Goal: Check status: Check status

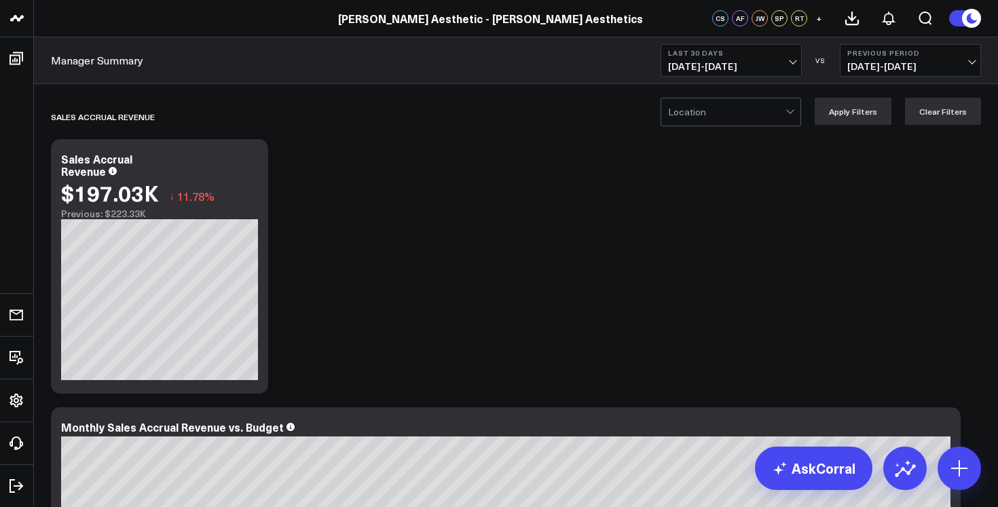
click at [785, 63] on span "[DATE] - [DATE]" at bounding box center [731, 66] width 126 height 11
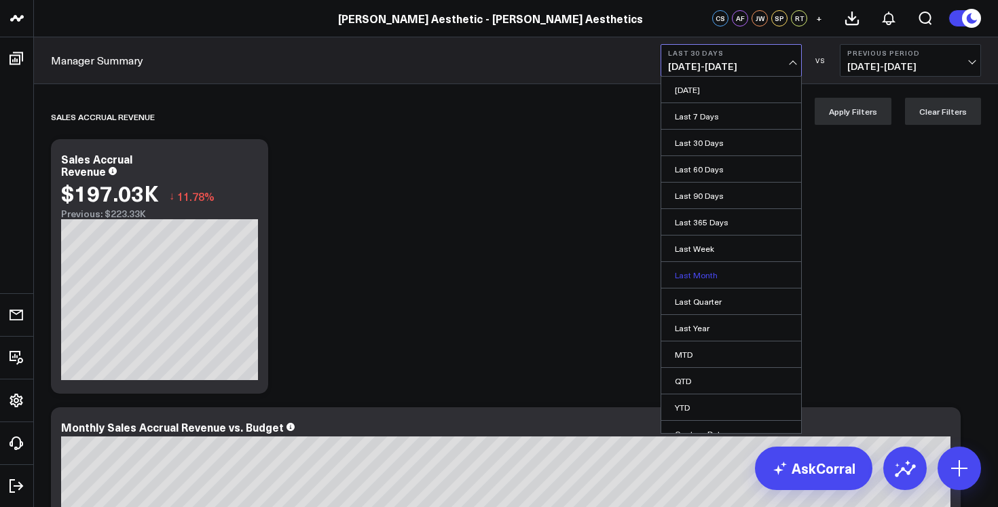
click at [724, 278] on link "Last Month" at bounding box center [731, 275] width 140 height 26
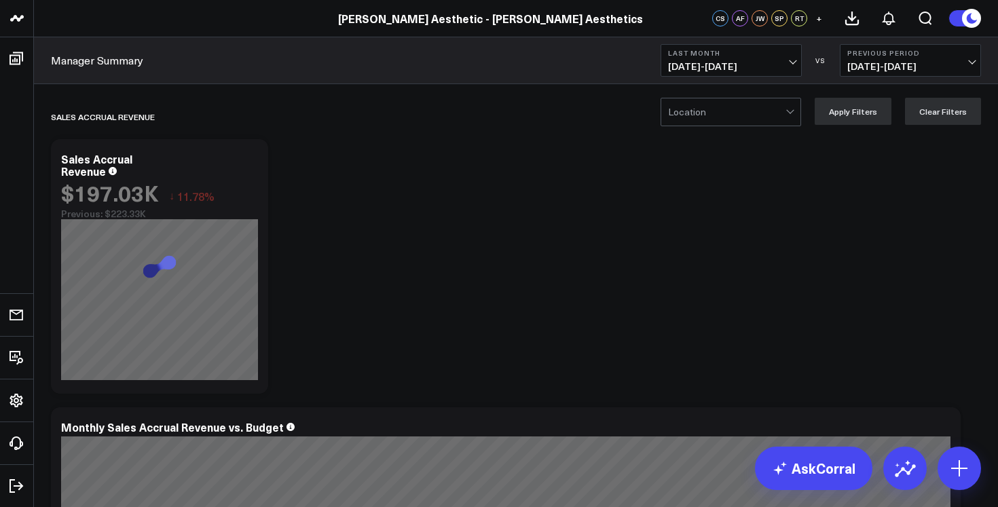
click at [749, 67] on span "[DATE] - [DATE]" at bounding box center [731, 66] width 126 height 11
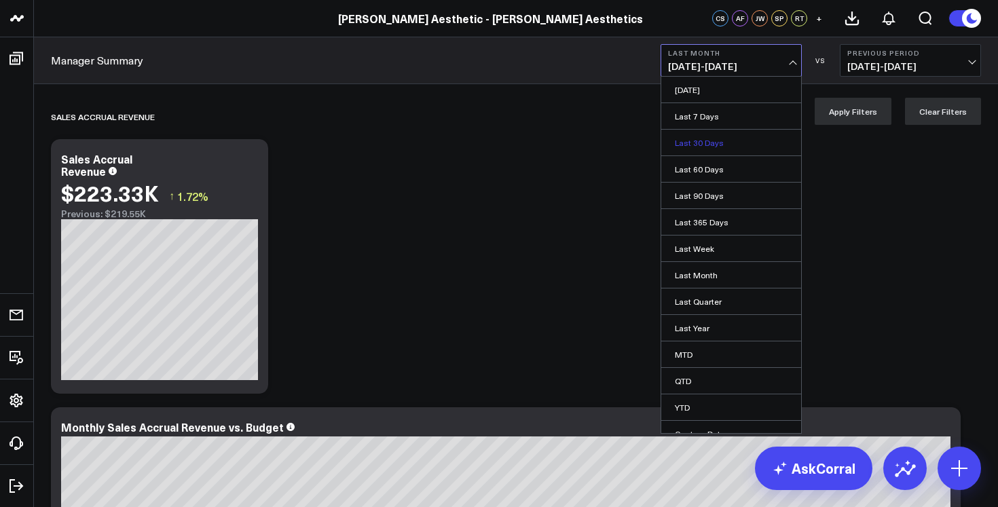
click at [734, 143] on link "Last 30 Days" at bounding box center [731, 143] width 140 height 26
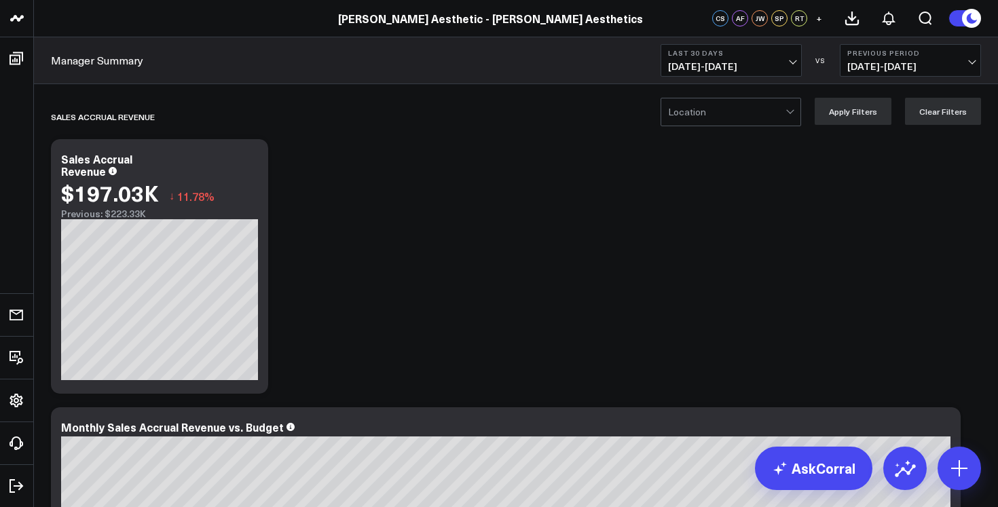
click at [785, 68] on span "[DATE] - [DATE]" at bounding box center [731, 66] width 126 height 11
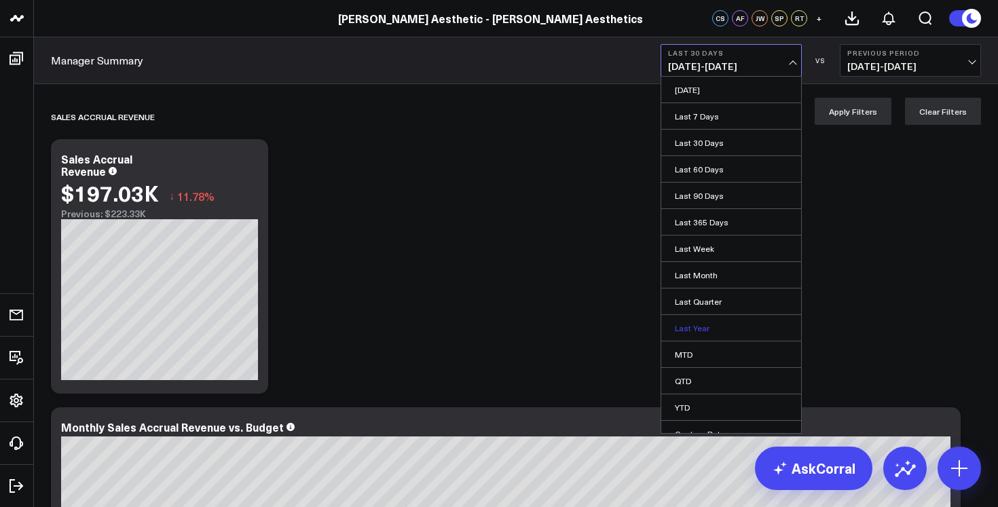
scroll to position [14, 0]
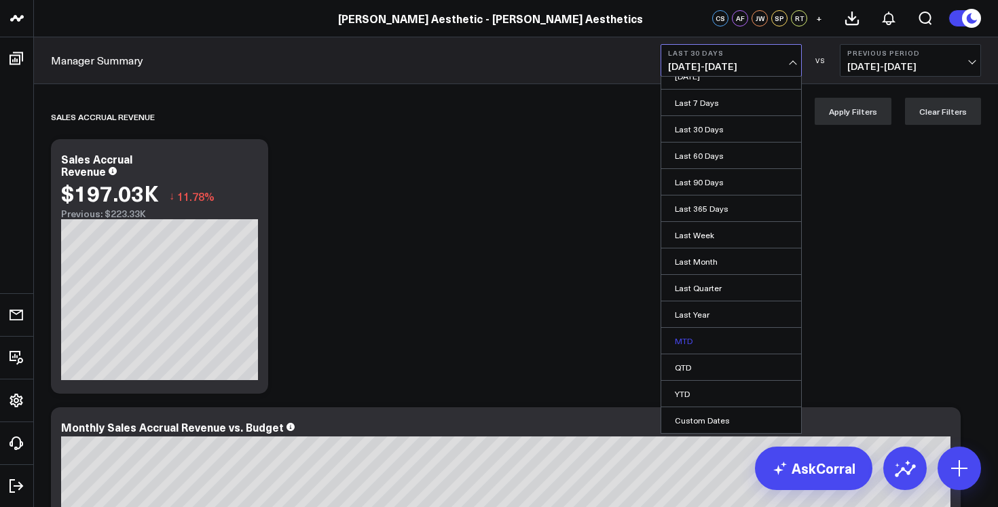
click at [726, 345] on link "MTD" at bounding box center [731, 341] width 140 height 26
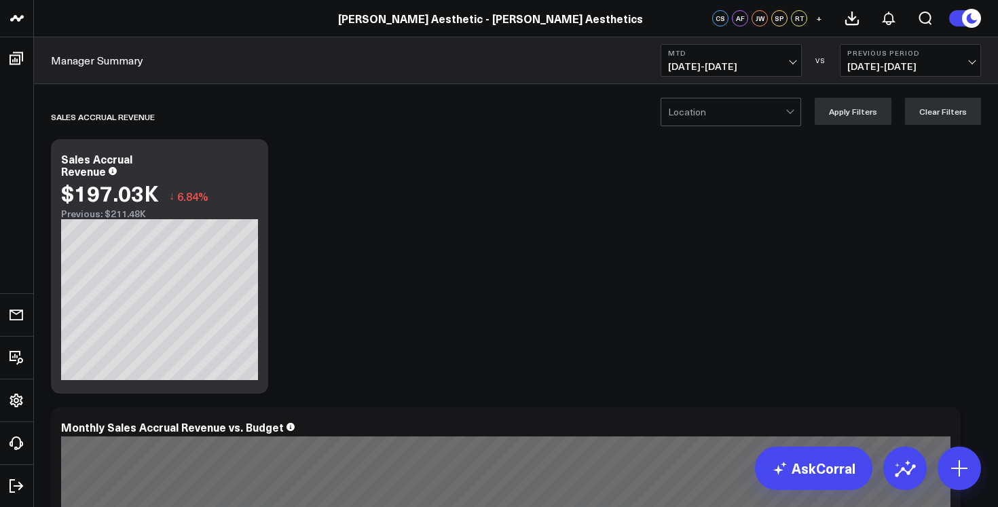
click at [939, 55] on b "Previous Period" at bounding box center [910, 53] width 126 height 8
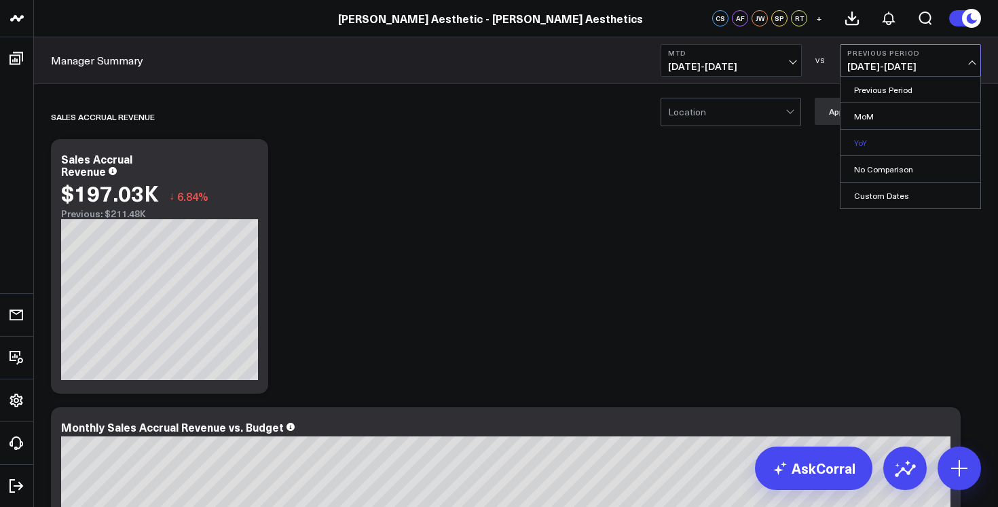
click at [909, 132] on link "YoY" at bounding box center [910, 143] width 140 height 26
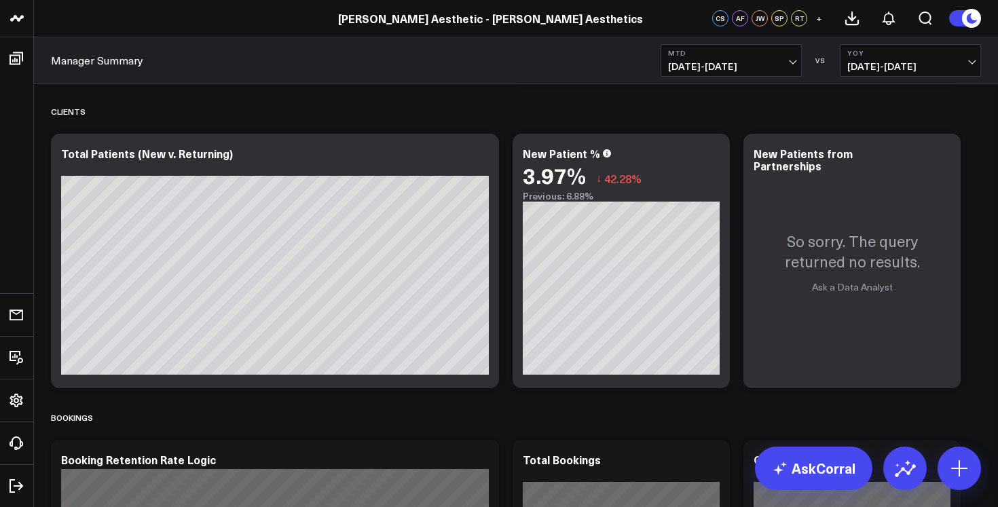
scroll to position [1473, 0]
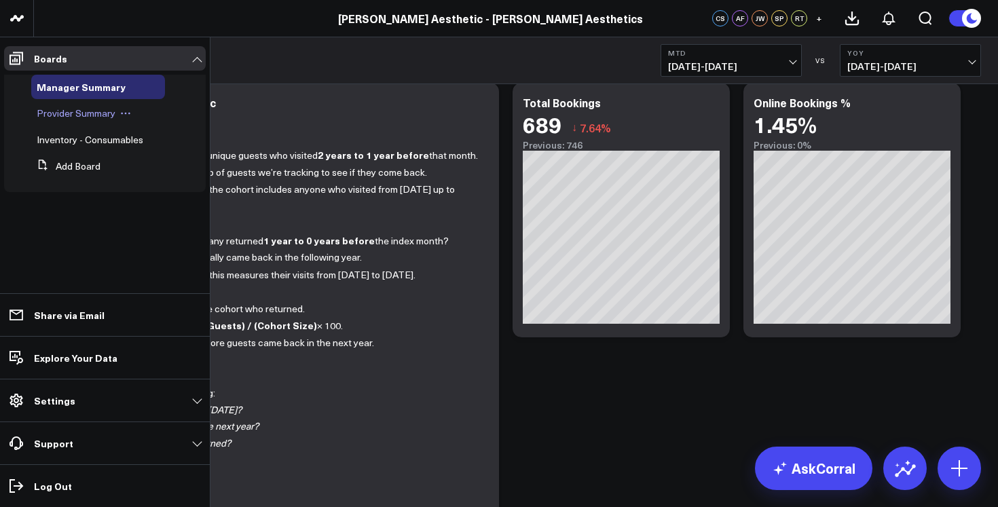
click at [70, 113] on span "Provider Summary" at bounding box center [76, 113] width 79 height 13
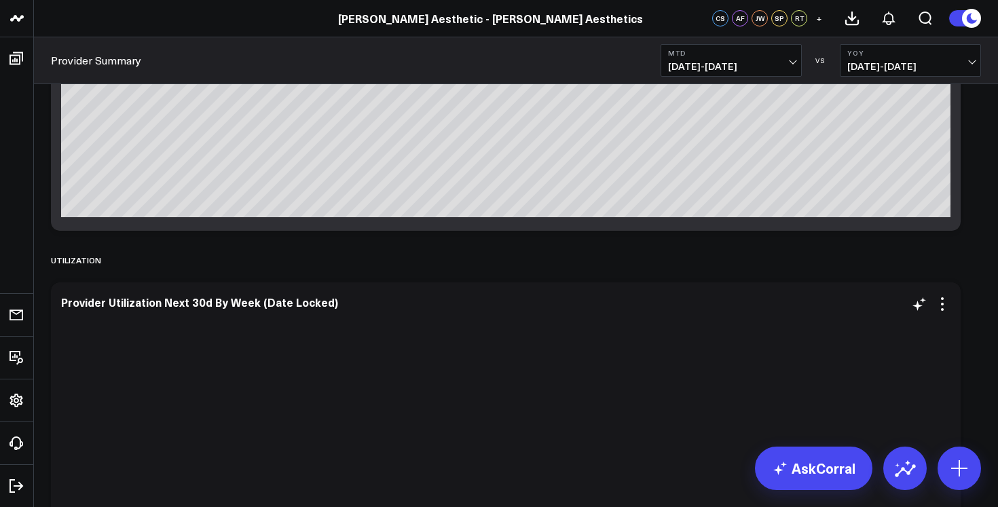
scroll to position [316, 0]
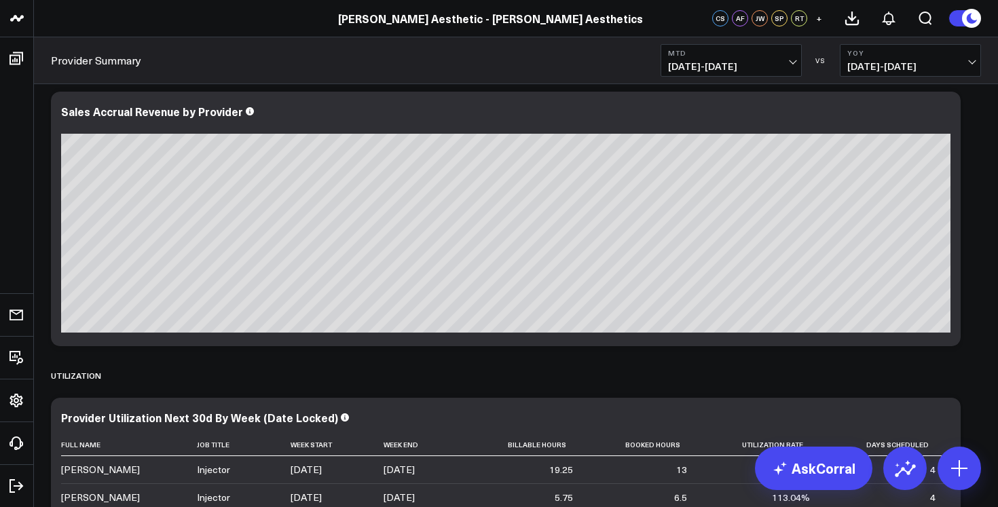
click at [786, 59] on button "MTD [DATE] - [DATE]" at bounding box center [730, 60] width 141 height 33
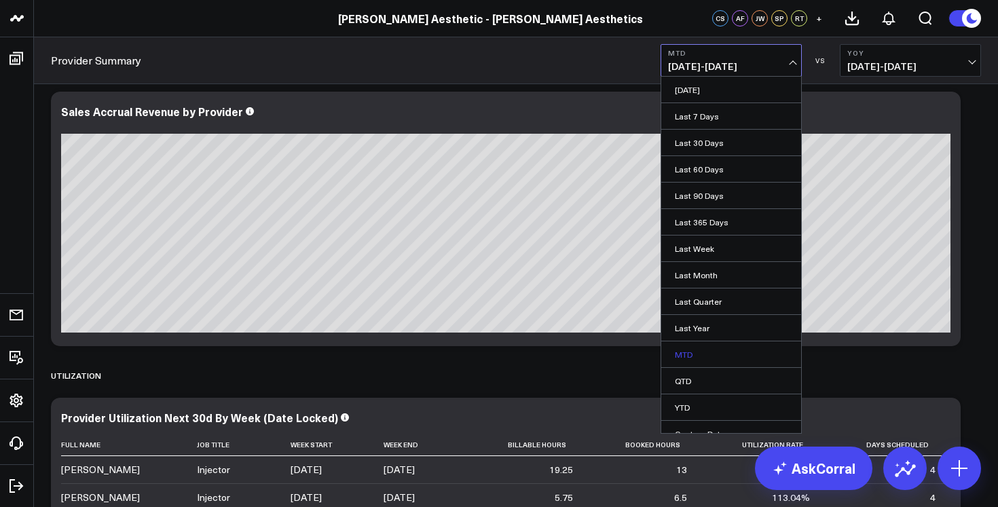
click at [730, 358] on link "MTD" at bounding box center [731, 354] width 140 height 26
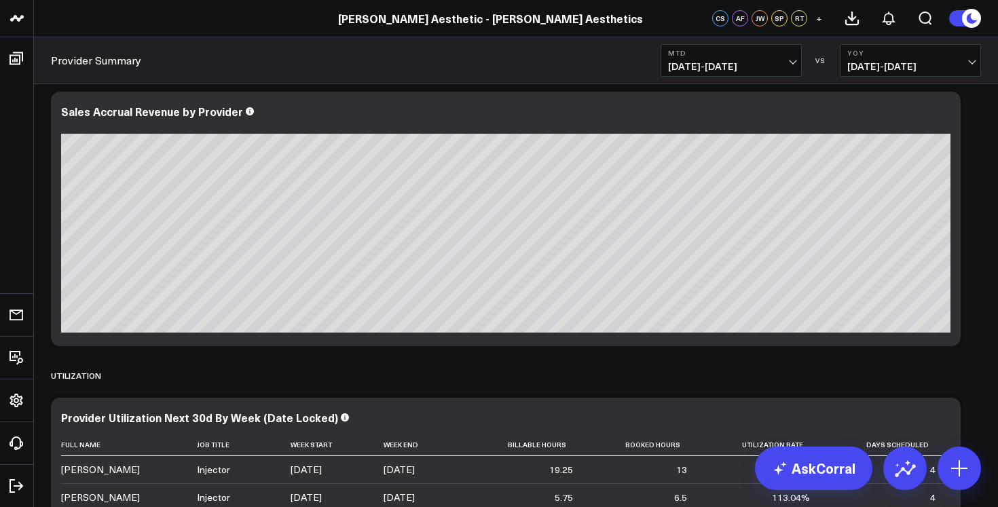
click at [776, 52] on b "MTD" at bounding box center [731, 53] width 126 height 8
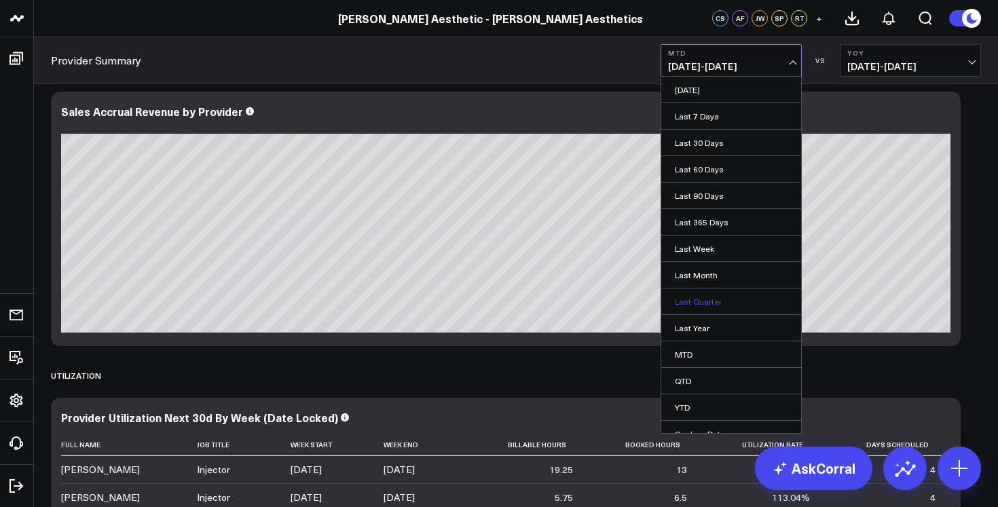
scroll to position [14, 0]
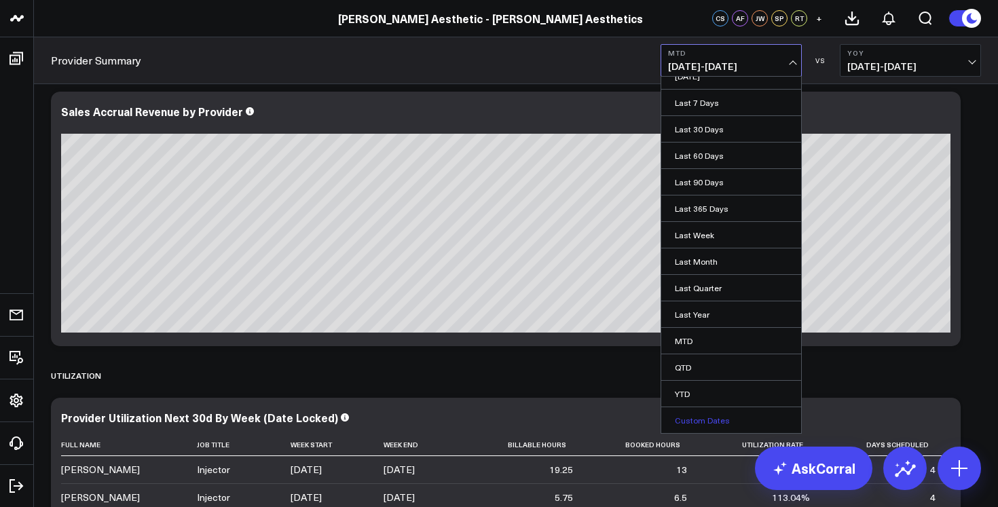
click at [722, 413] on link "Custom Dates" at bounding box center [731, 420] width 140 height 26
select select "8"
select select "2025"
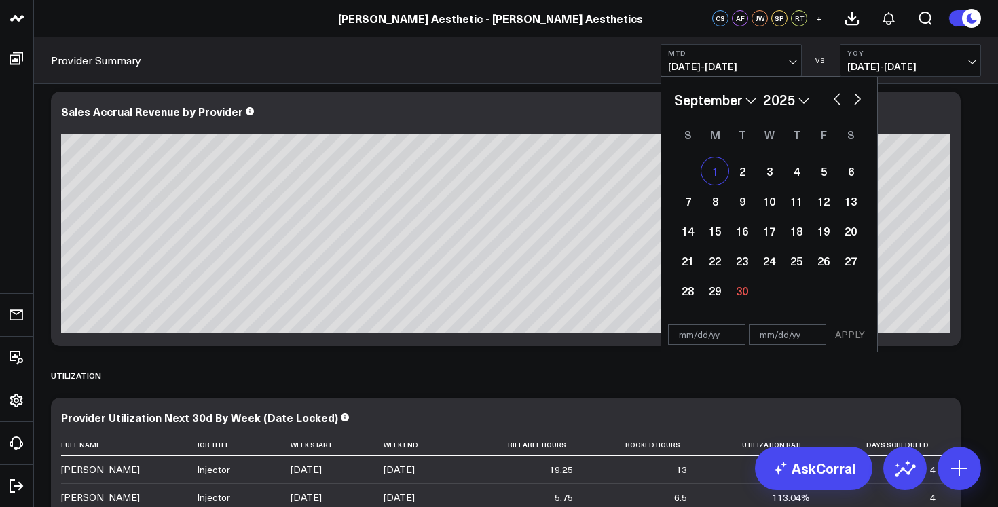
click at [719, 164] on div "1" at bounding box center [714, 170] width 27 height 27
type input "[DATE]"
select select "8"
select select "2025"
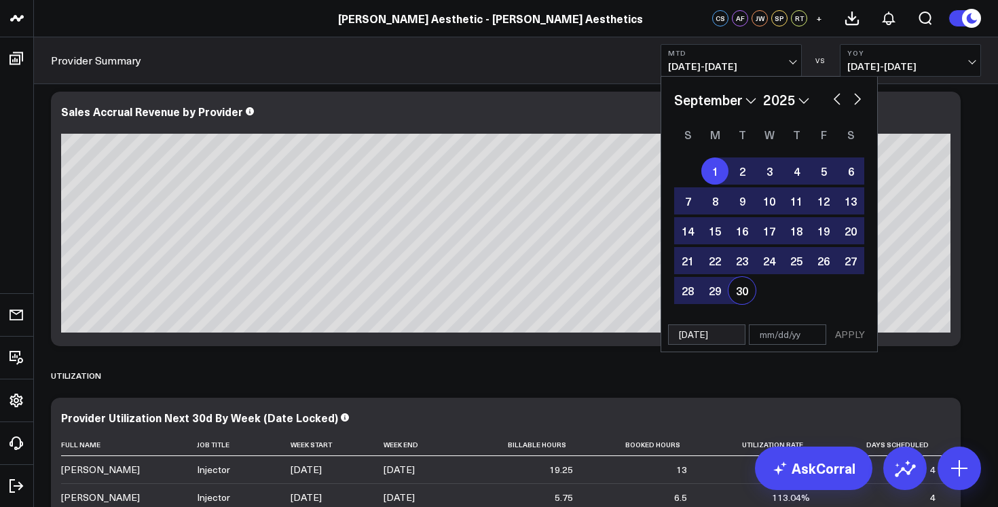
click at [747, 299] on div "30" at bounding box center [741, 290] width 27 height 27
type input "[DATE]"
select select "8"
select select "2025"
click at [844, 337] on button "APPLY" at bounding box center [849, 334] width 41 height 20
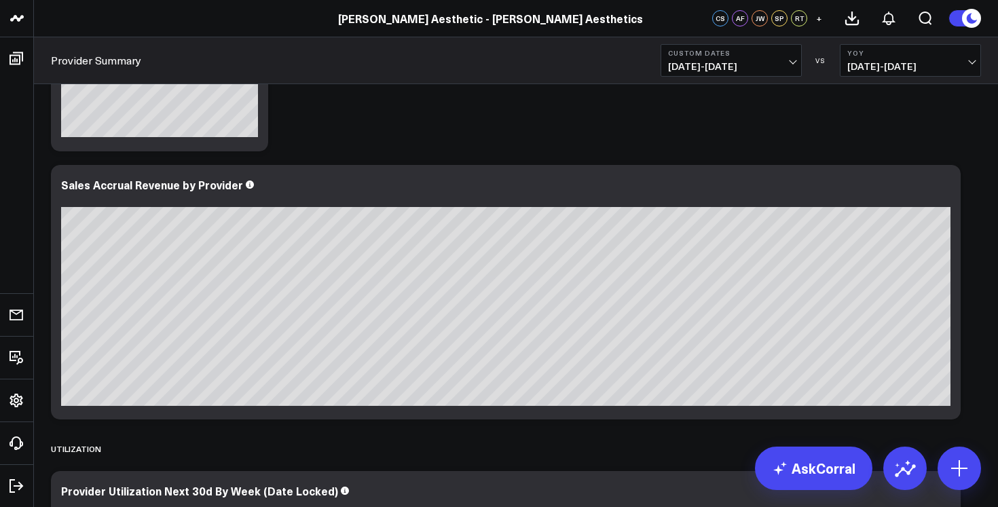
scroll to position [160, 0]
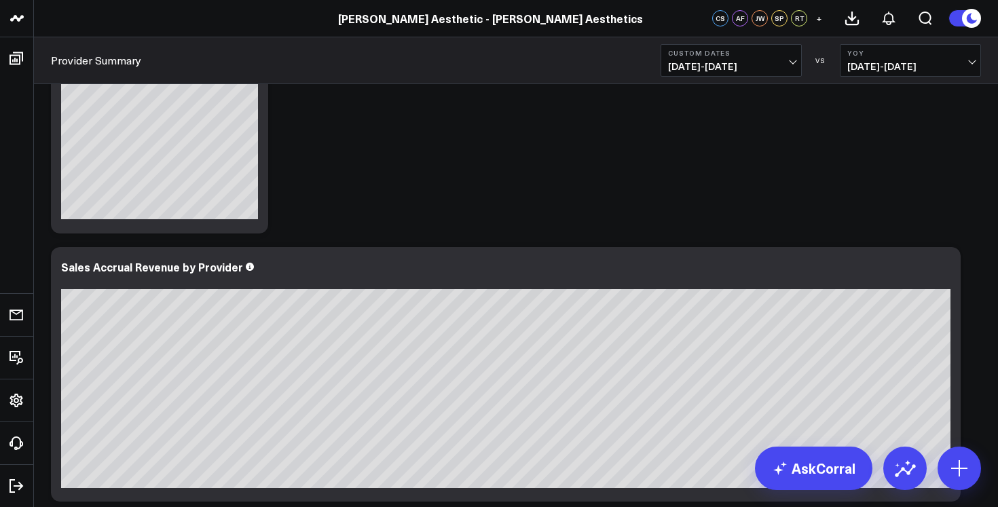
click at [876, 64] on span "[DATE] - [DATE]" at bounding box center [910, 66] width 126 height 11
click at [893, 191] on link "Custom Dates" at bounding box center [910, 196] width 140 height 26
select select "8"
select select "2025"
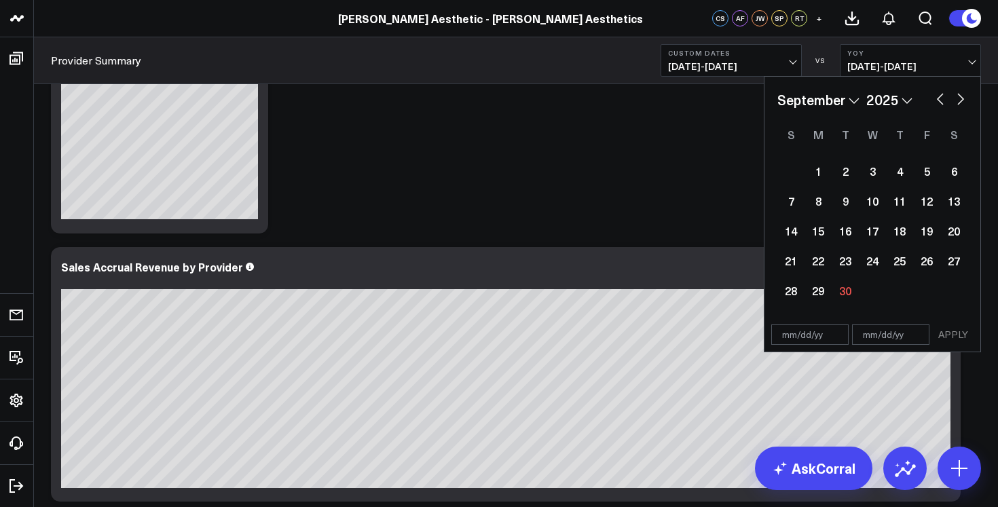
click at [889, 103] on select "2026 2025 2024 2023 2022 2021 2020 2019 2018 2017 2016 2015 2014 2013 2012 2011…" at bounding box center [889, 100] width 46 height 20
select select "8"
select select "2024"
click at [794, 169] on div "1" at bounding box center [790, 170] width 27 height 27
type input "[DATE]"
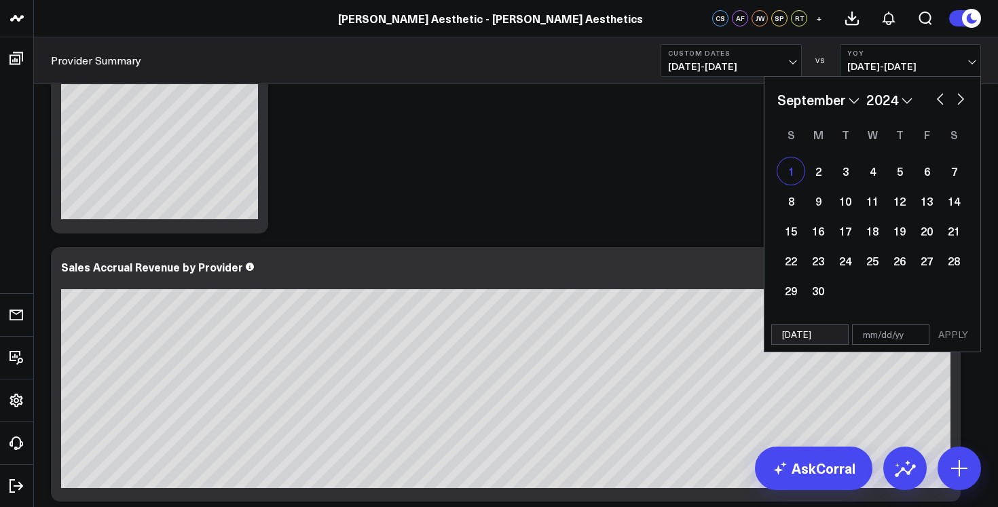
select select "8"
select select "2024"
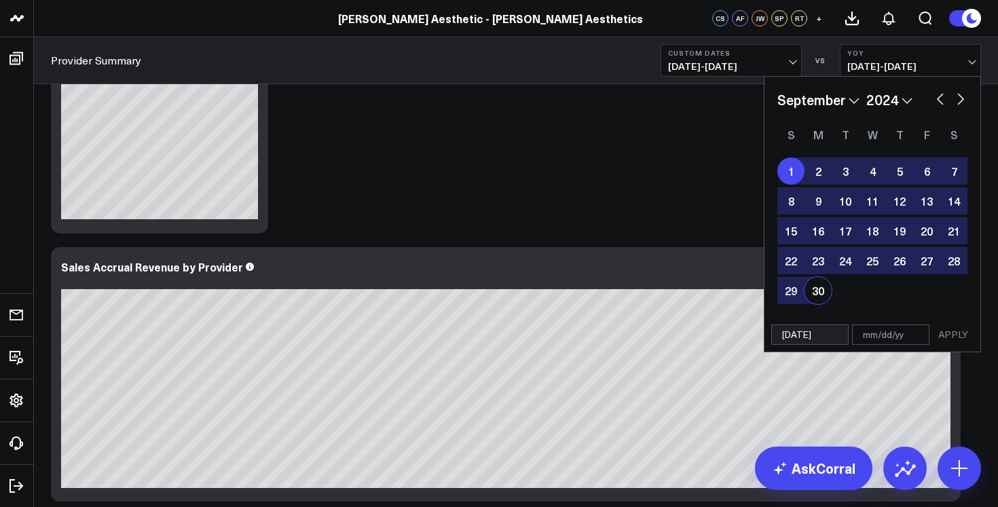
click at [817, 299] on div "30" at bounding box center [817, 290] width 27 height 27
type input "[DATE]"
select select "8"
select select "2024"
click at [956, 338] on button "APPLY" at bounding box center [953, 334] width 41 height 20
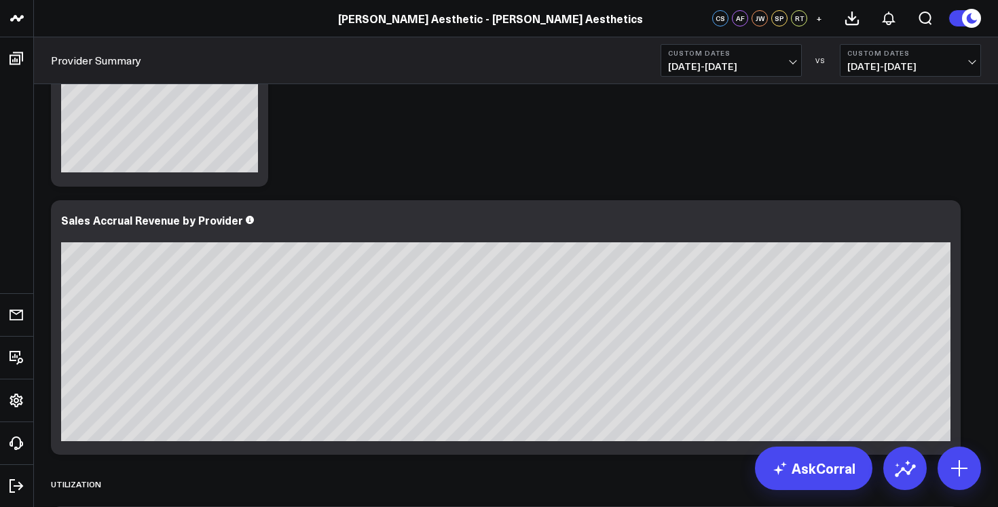
scroll to position [220, 0]
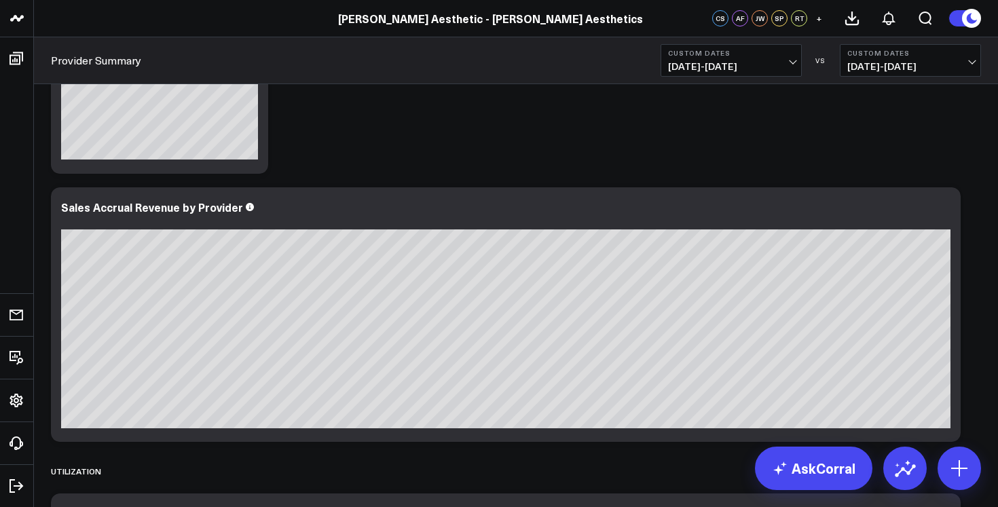
click at [746, 74] on button "Custom Dates [DATE] - [DATE]" at bounding box center [730, 60] width 141 height 33
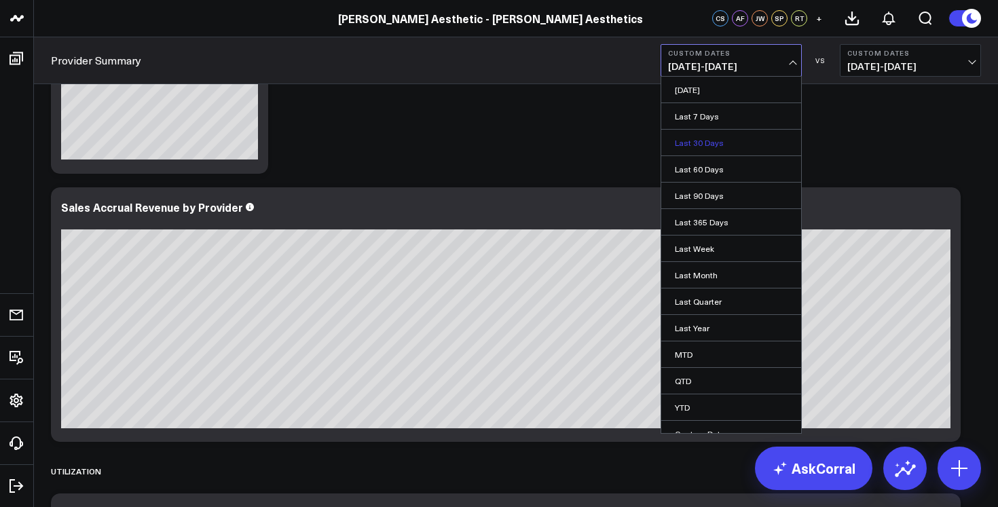
click at [728, 136] on link "Last 30 Days" at bounding box center [731, 143] width 140 height 26
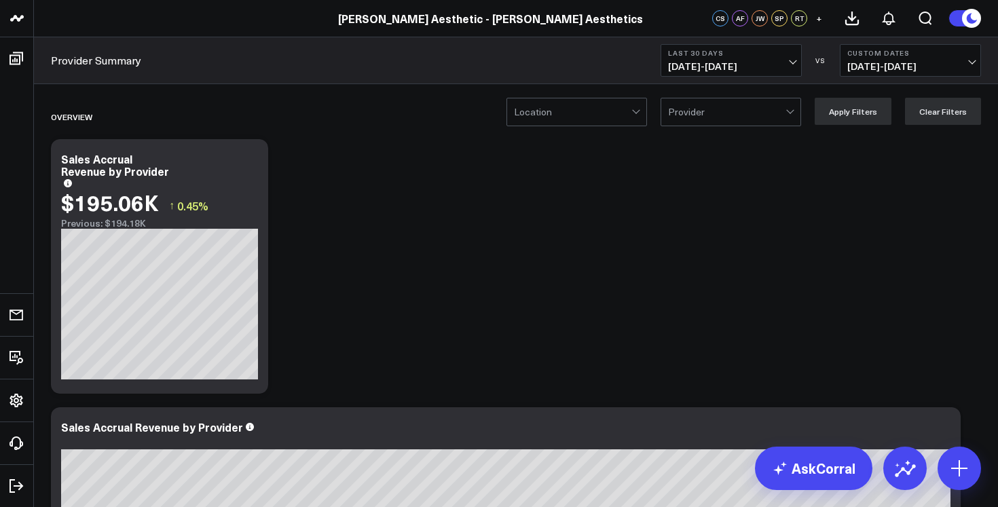
click at [848, 64] on span "[DATE] - [DATE]" at bounding box center [910, 66] width 126 height 11
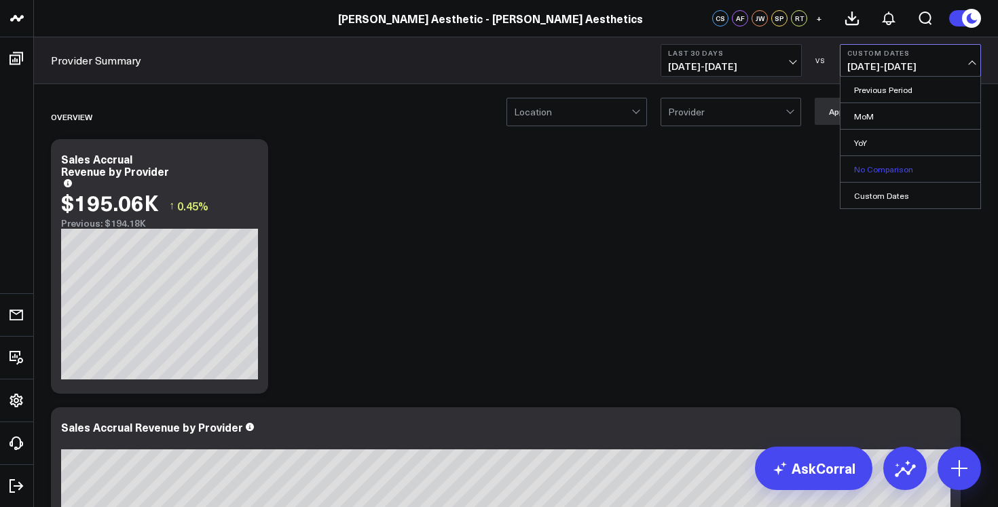
click at [872, 179] on link "No Comparison" at bounding box center [910, 169] width 140 height 26
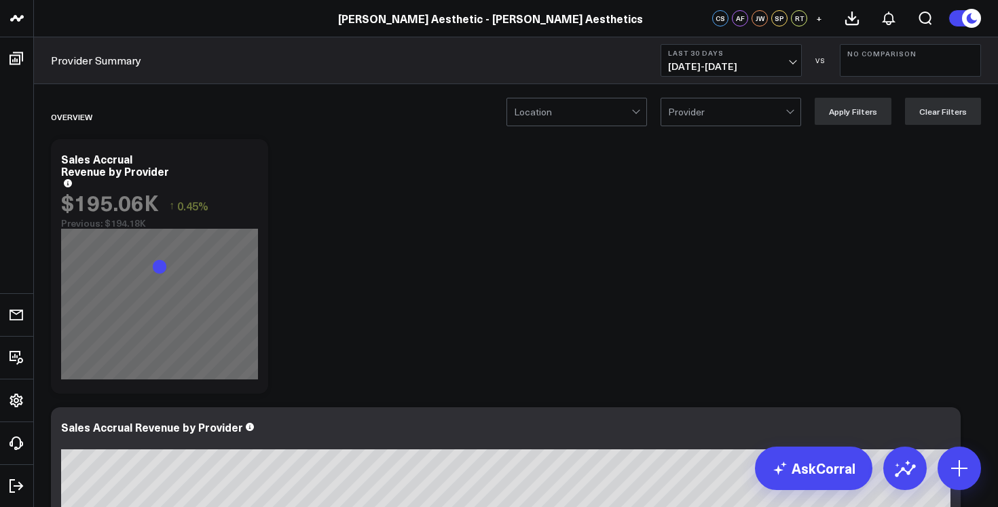
click at [763, 63] on span "[DATE] - [DATE]" at bounding box center [731, 66] width 126 height 11
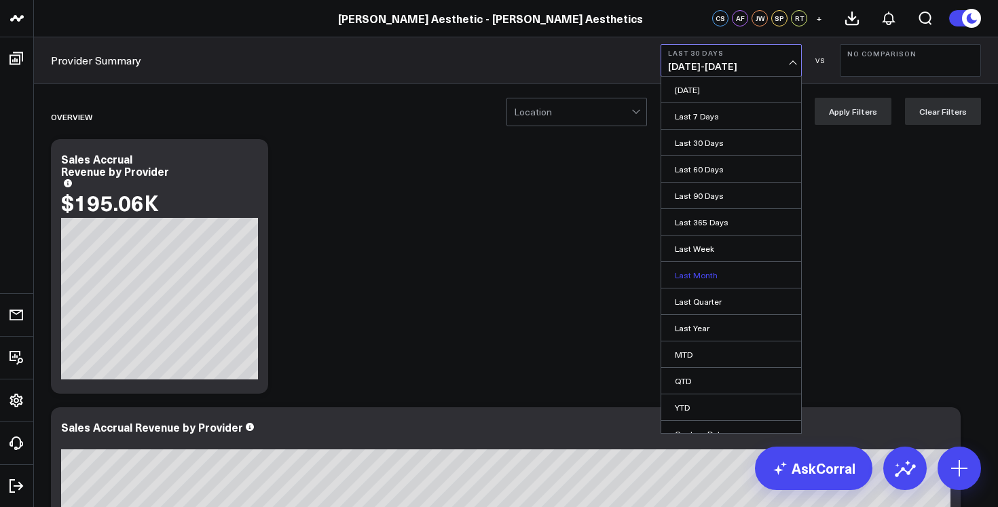
click at [741, 274] on link "Last Month" at bounding box center [731, 275] width 140 height 26
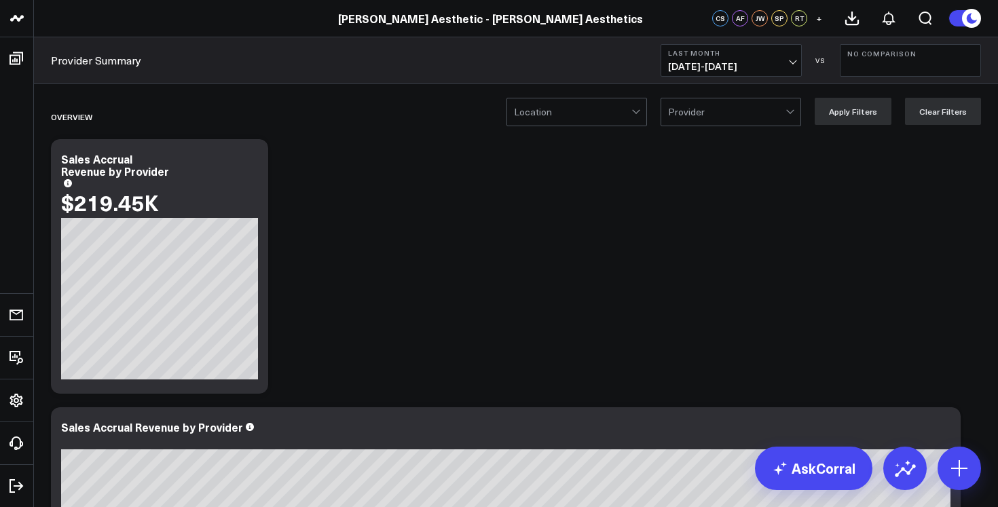
click at [746, 56] on b "Last Month" at bounding box center [731, 53] width 126 height 8
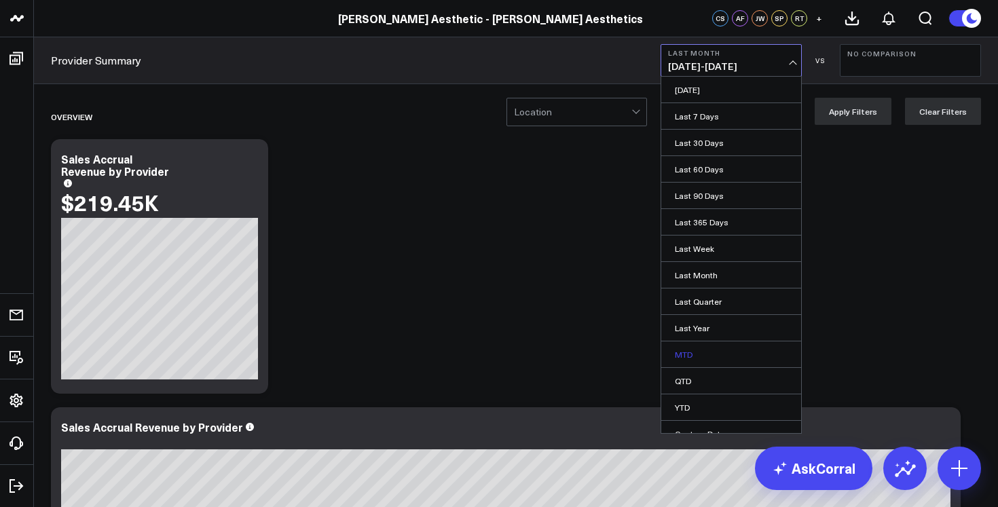
click at [716, 354] on link "MTD" at bounding box center [731, 354] width 140 height 26
